Goal: Entertainment & Leisure: Consume media (video, audio)

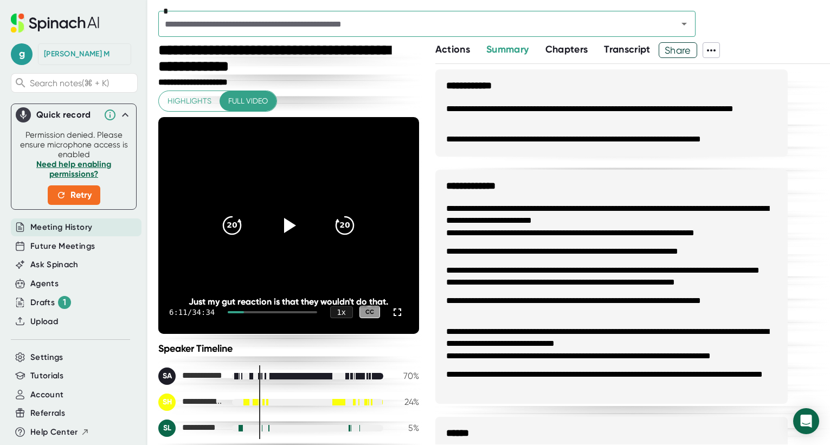
scroll to position [1002, 0]
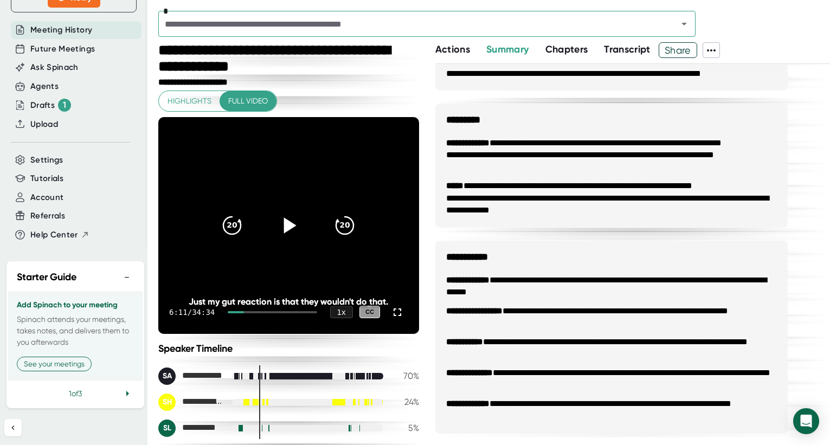
click at [284, 222] on icon at bounding box center [290, 225] width 12 height 16
click at [282, 221] on icon at bounding box center [289, 225] width 14 height 16
click at [284, 222] on icon at bounding box center [290, 225] width 12 height 16
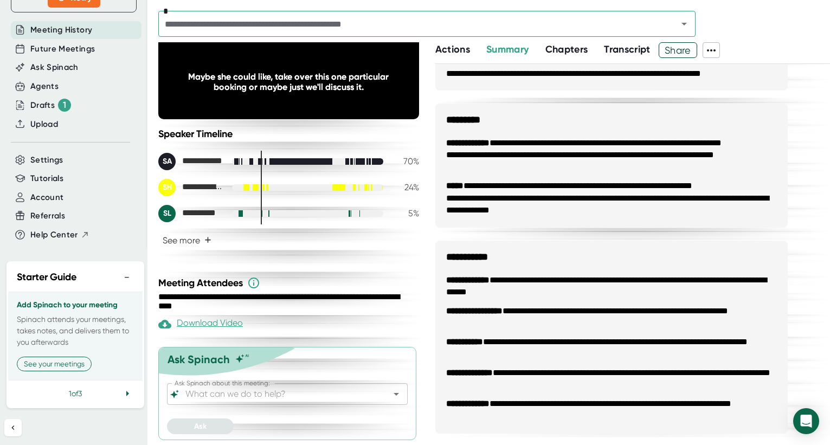
scroll to position [0, 0]
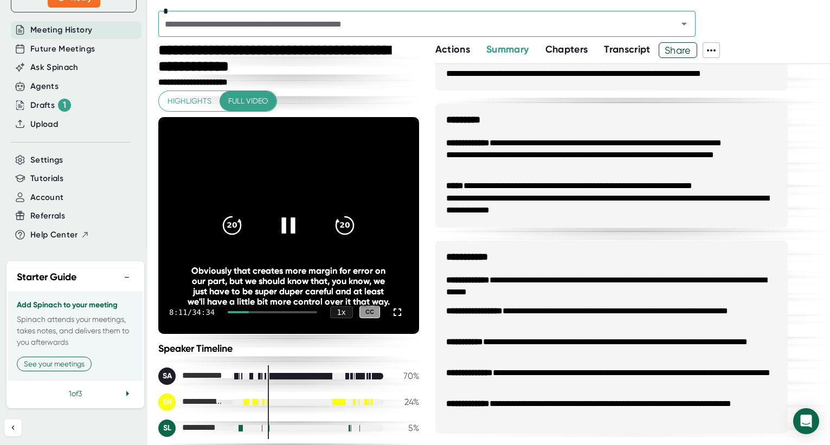
drag, startPoint x: 283, startPoint y: 225, endPoint x: 302, endPoint y: 232, distance: 20.2
click at [283, 225] on icon at bounding box center [288, 224] width 27 height 27
click at [280, 223] on icon at bounding box center [288, 224] width 27 height 27
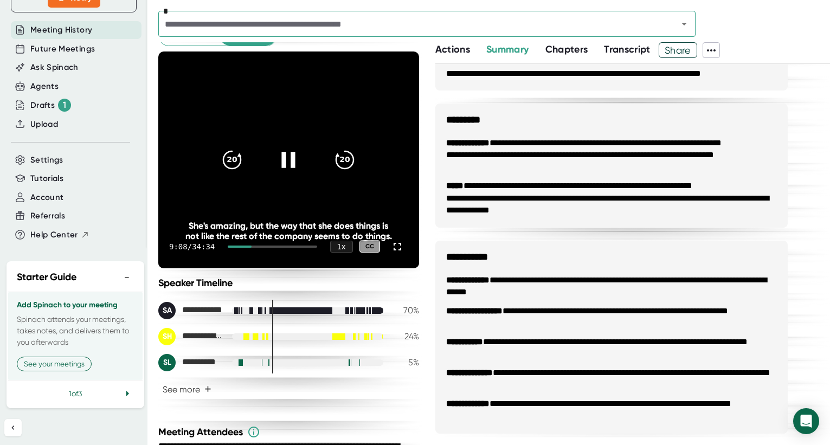
scroll to position [70, 0]
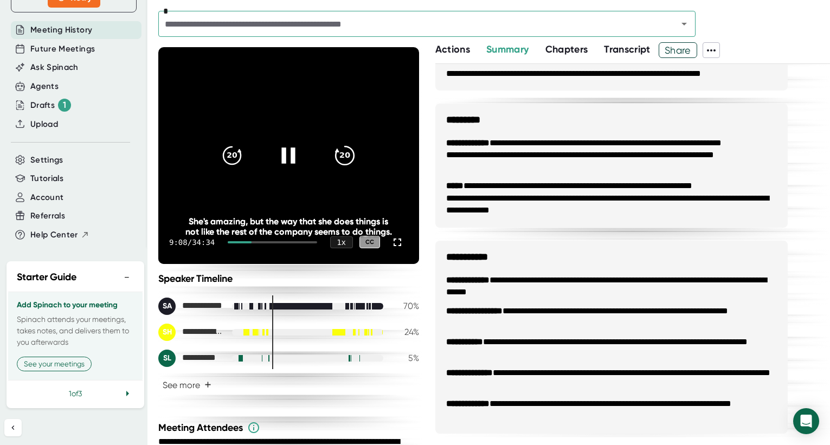
click at [340, 153] on icon "20" at bounding box center [344, 154] width 27 height 27
click at [345, 158] on icon "20" at bounding box center [344, 154] width 27 height 27
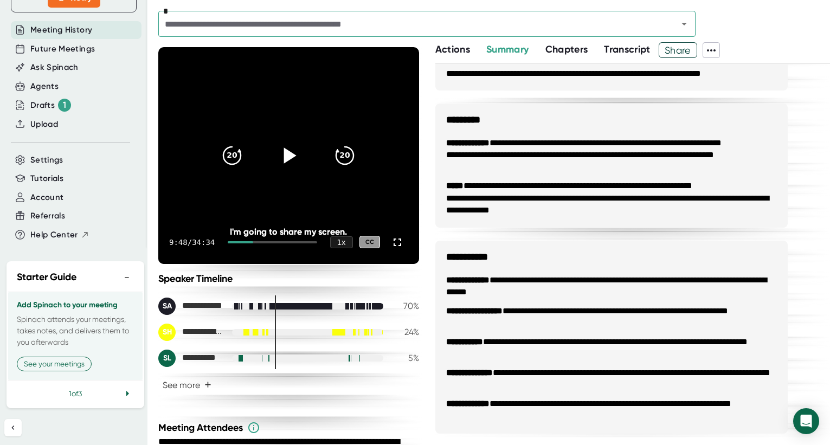
click at [284, 153] on icon at bounding box center [290, 155] width 12 height 16
